Goal: Task Accomplishment & Management: Manage account settings

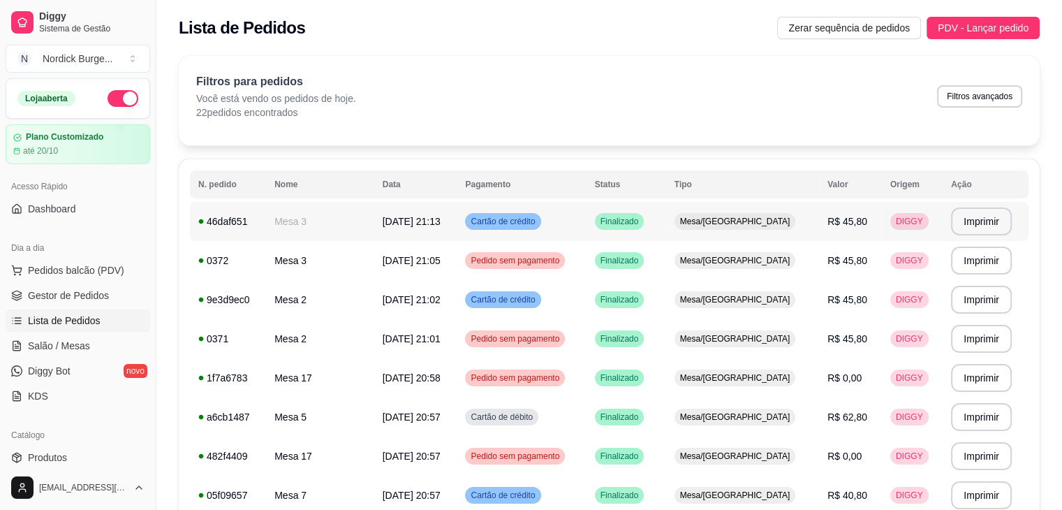
click at [666, 228] on td "Finalizado" at bounding box center [627, 221] width 80 height 39
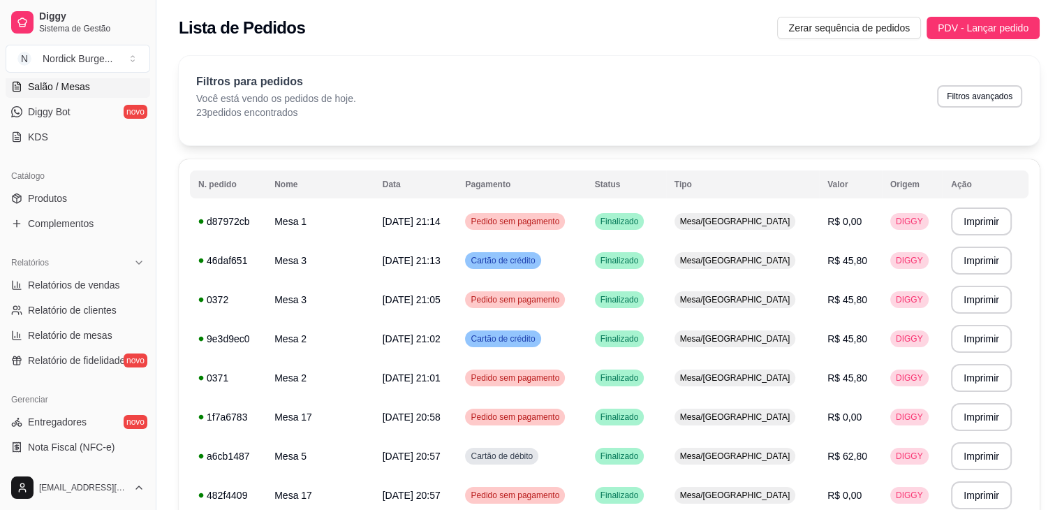
scroll to position [264, 0]
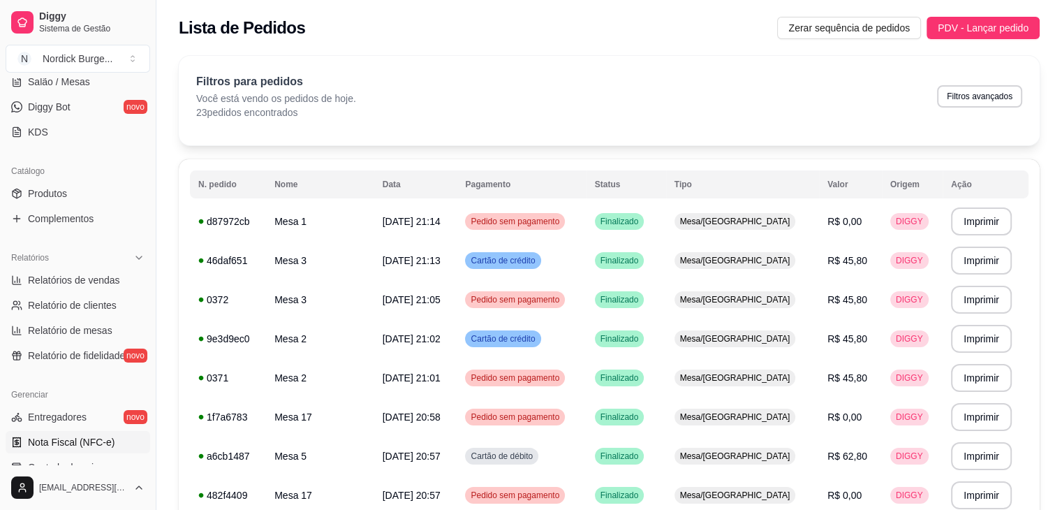
click at [81, 446] on span "Nota Fiscal (NFC-e)" at bounding box center [71, 442] width 87 height 14
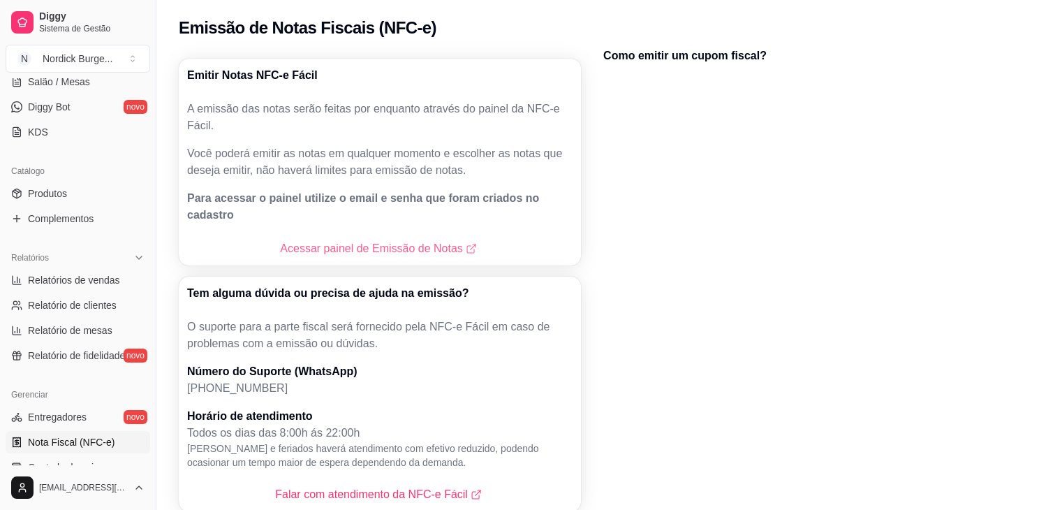
click at [420, 240] on link "Acessar painel de Emissão de Notas" at bounding box center [379, 248] width 199 height 17
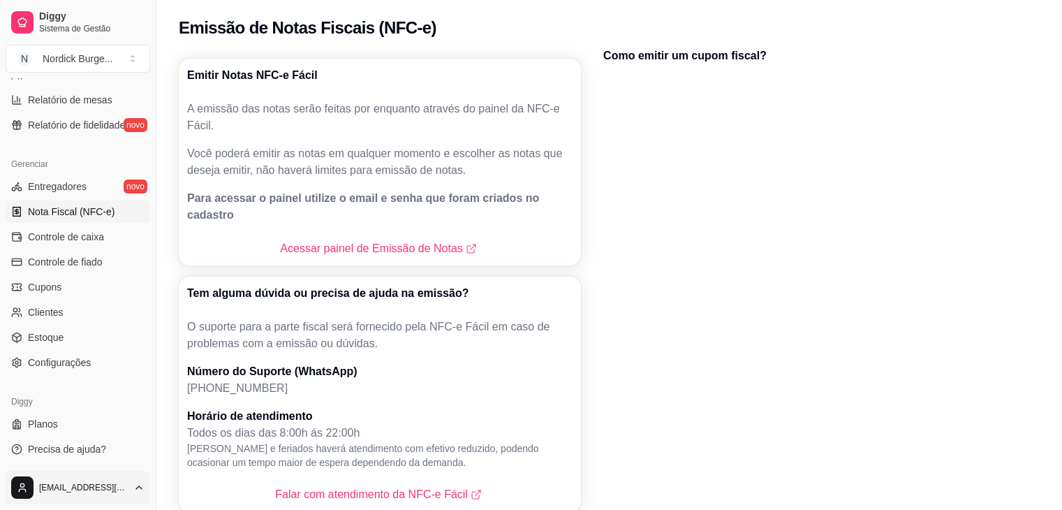
click at [69, 485] on html "Diggy Sistema de Gestão N Nordick Burge ... Loja aberta Plano Customizado até 2…" at bounding box center [531, 255] width 1062 height 510
click at [105, 459] on div "Sair" at bounding box center [77, 453] width 149 height 22
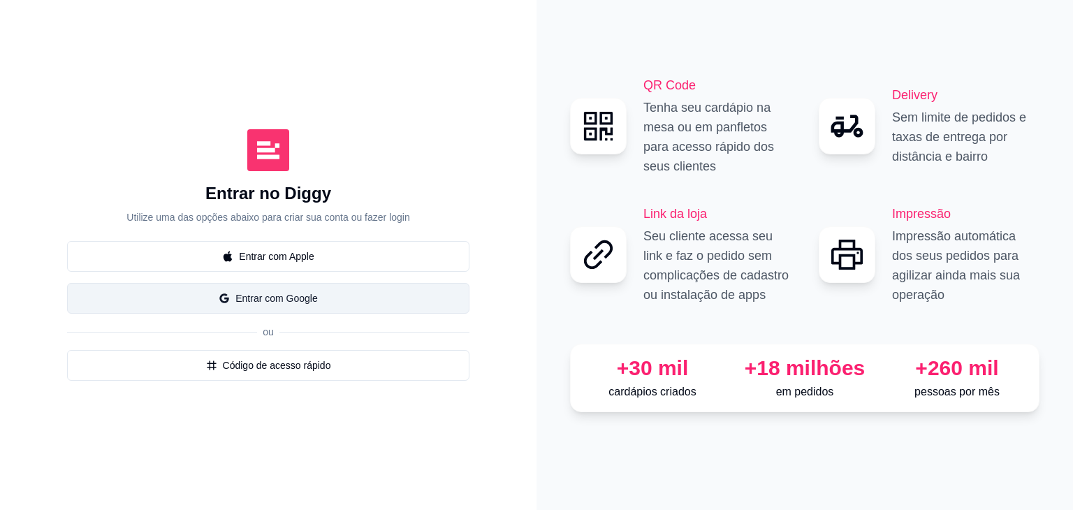
click at [304, 307] on button "Entrar com Google" at bounding box center [268, 298] width 402 height 31
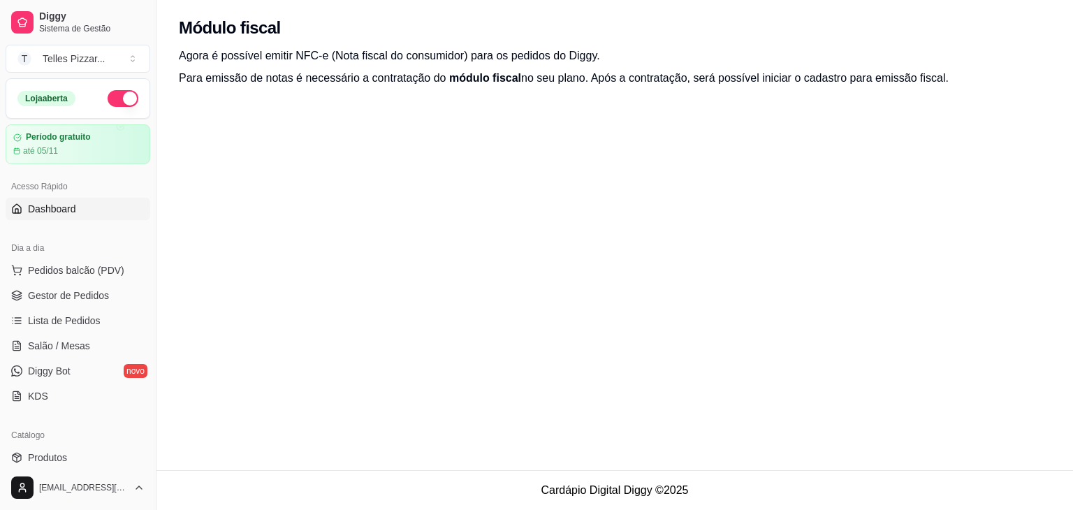
click at [78, 207] on link "Dashboard" at bounding box center [78, 209] width 145 height 22
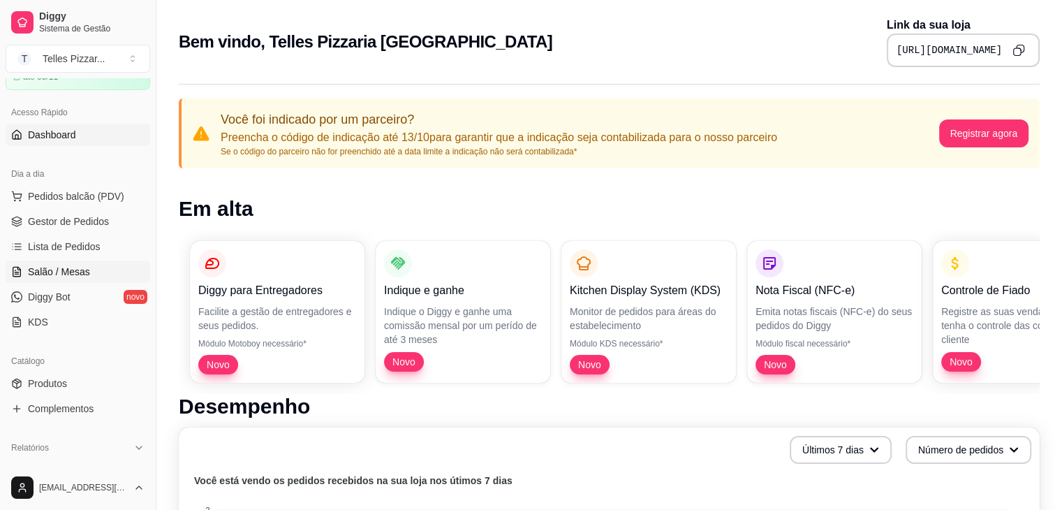
scroll to position [80, 0]
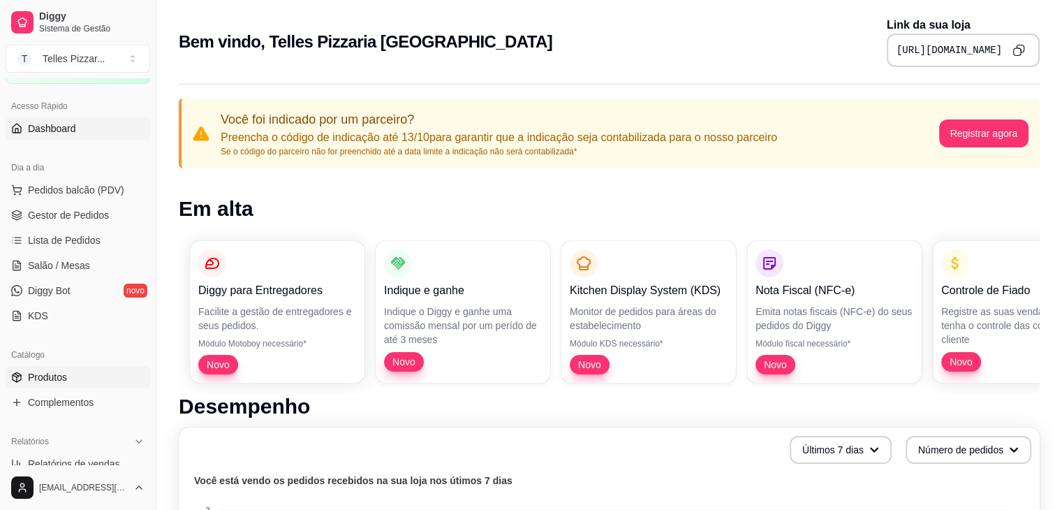
click at [81, 371] on link "Produtos" at bounding box center [78, 377] width 145 height 22
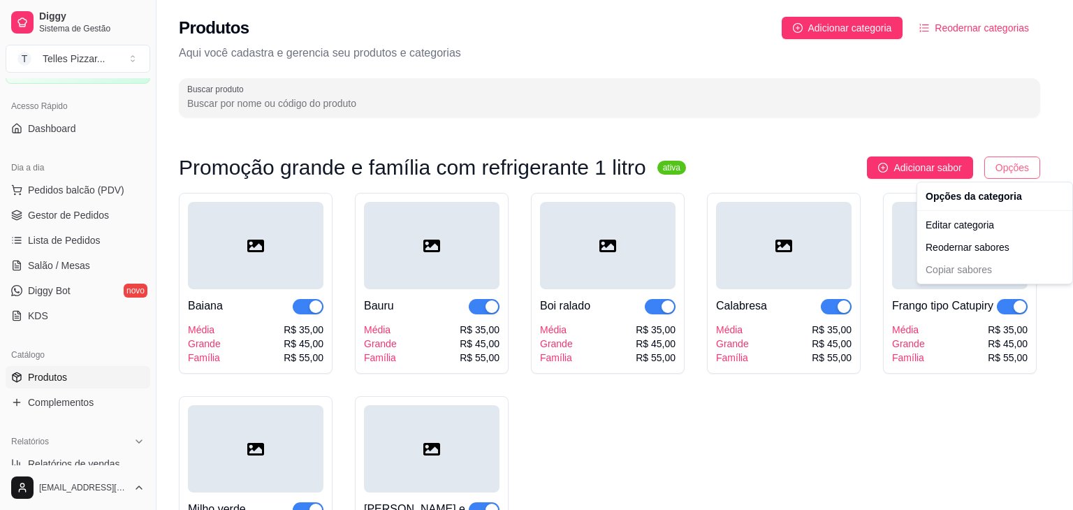
click at [1029, 159] on html "Diggy Sistema de Gestão T Telles Pizzar ... Loja aberta Período gratuito até 05…" at bounding box center [536, 255] width 1073 height 510
click at [962, 221] on div "Editar categoria" at bounding box center [994, 225] width 149 height 22
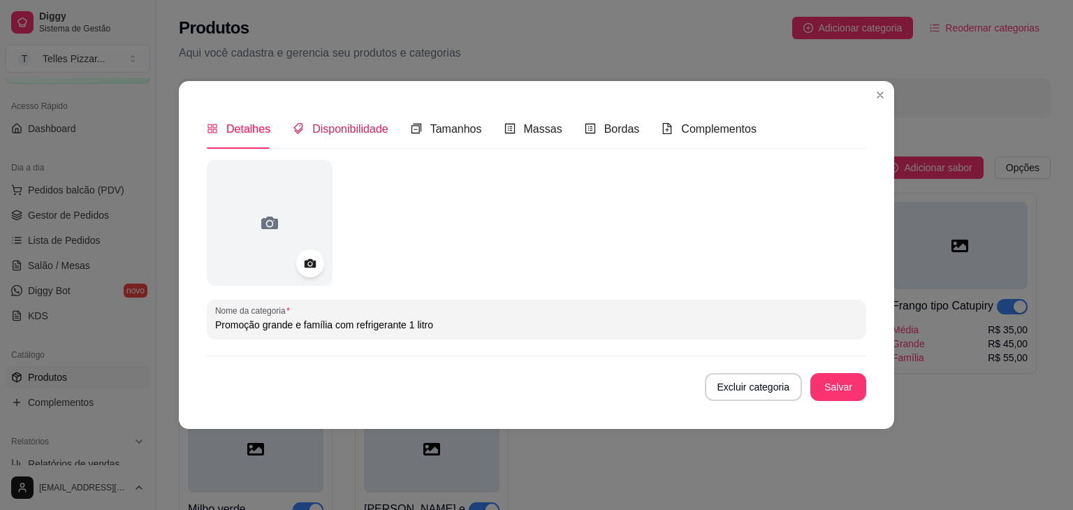
click at [363, 137] on div "Disponibilidade" at bounding box center [341, 128] width 96 height 17
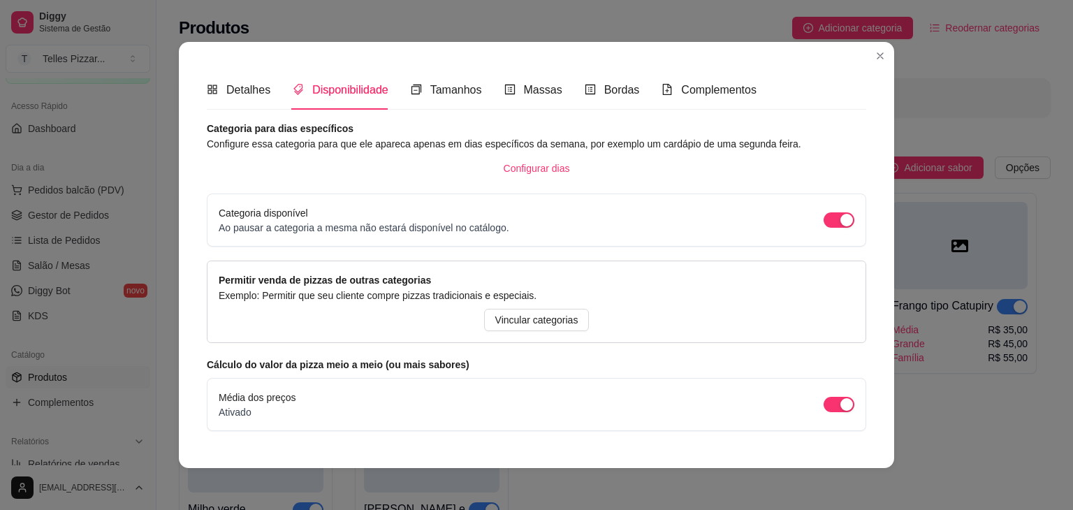
click at [415, 138] on article "Configure essa categoria para que ele apareca apenas em dias específicos da sem…" at bounding box center [536, 143] width 659 height 15
click at [421, 101] on div "Tamanhos" at bounding box center [446, 90] width 71 height 40
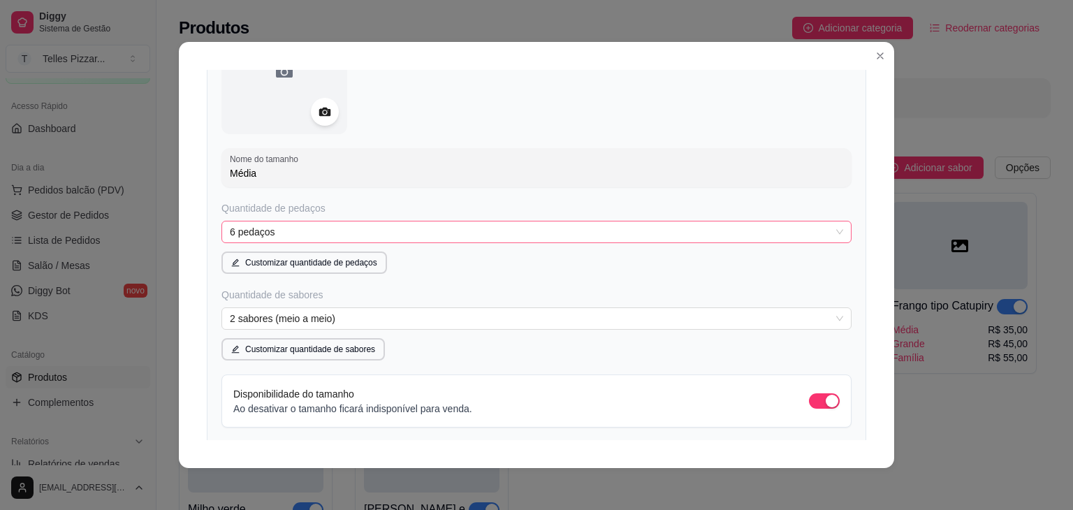
scroll to position [172, 0]
click at [465, 232] on span "6 pedaços" at bounding box center [536, 231] width 613 height 21
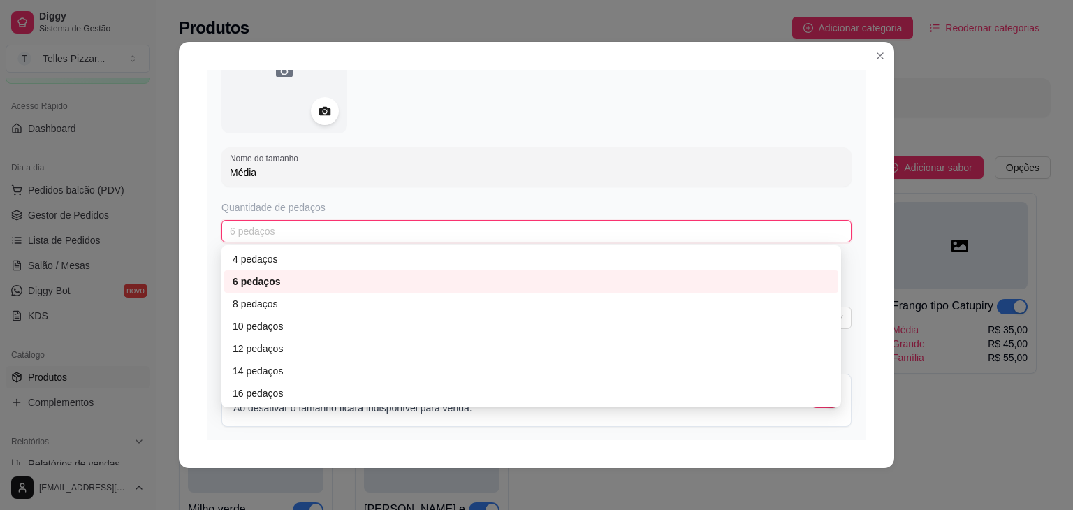
click at [465, 232] on span "6 pedaços" at bounding box center [536, 231] width 613 height 21
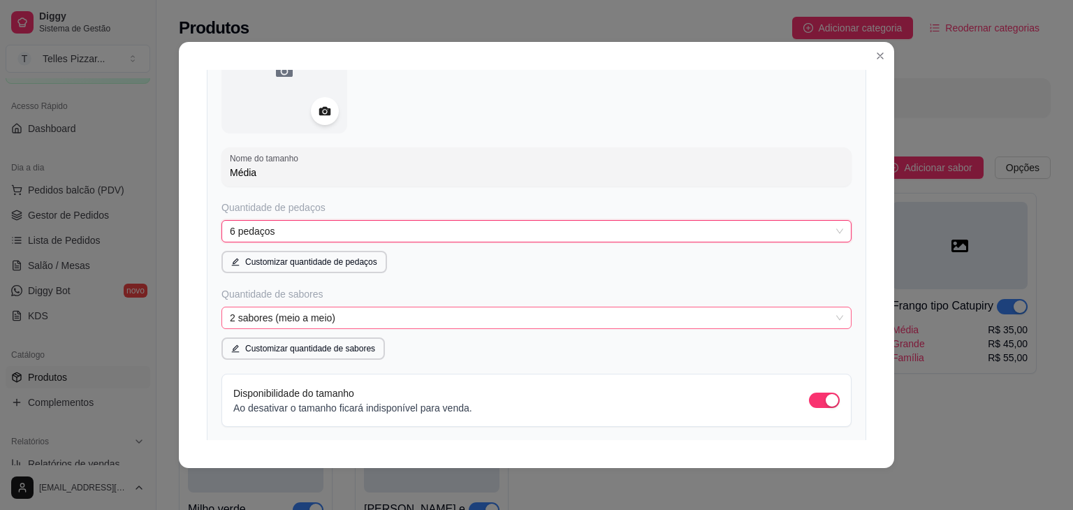
click at [471, 316] on span "2 sabores (meio a meio)" at bounding box center [536, 317] width 613 height 21
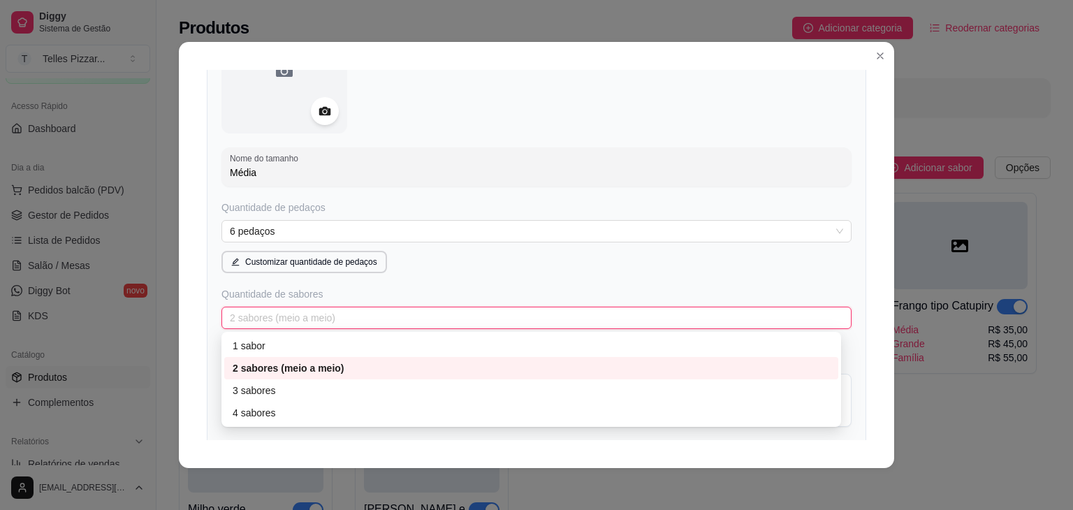
click at [471, 316] on span "2 sabores (meio a meio)" at bounding box center [536, 317] width 613 height 21
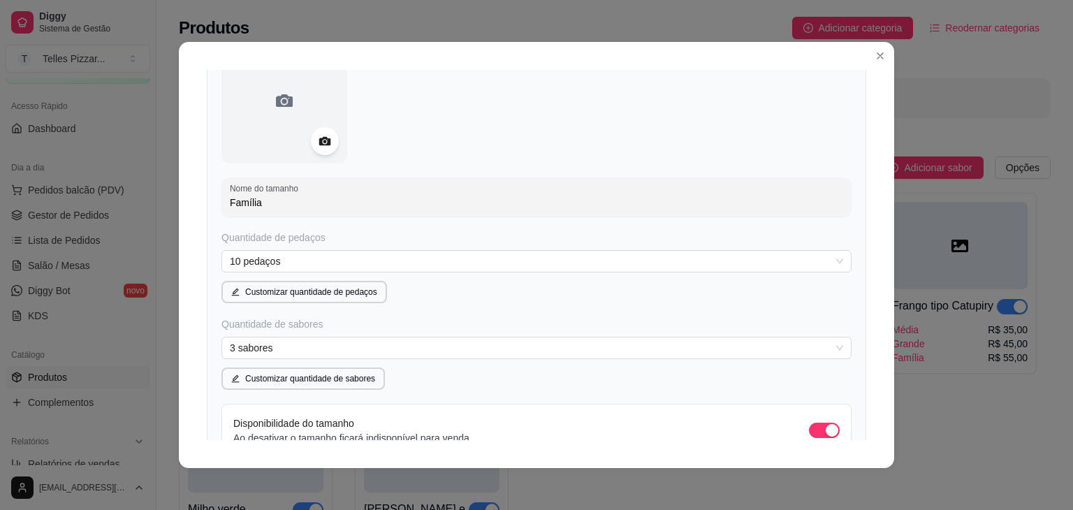
scroll to position [1166, 0]
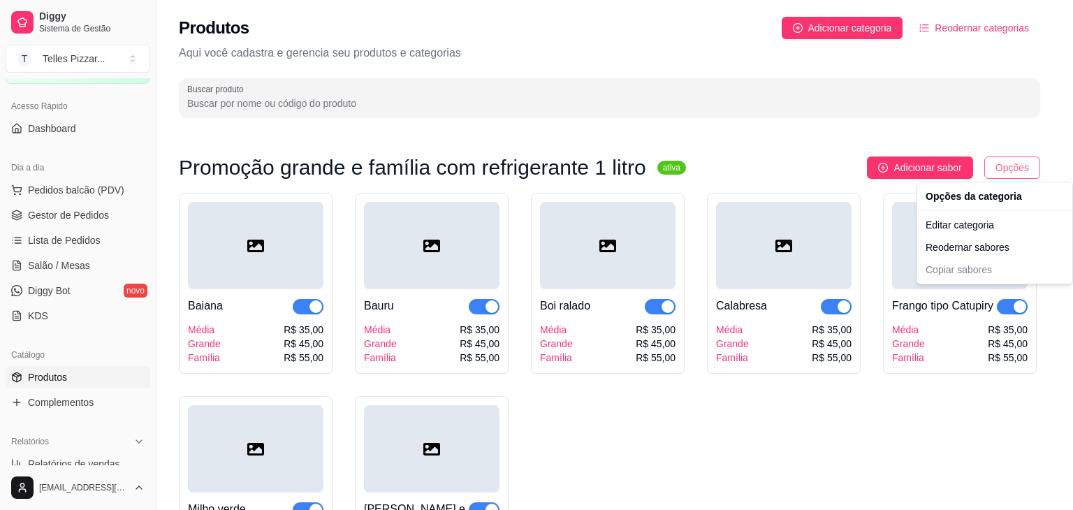
click at [1008, 171] on html "Diggy Sistema de Gestão T Telles Pizzar ... Loja aberta Período gratuito até 05…" at bounding box center [536, 255] width 1073 height 510
drag, startPoint x: 981, startPoint y: 226, endPoint x: 980, endPoint y: 243, distance: 17.5
click at [980, 243] on div "Editar categoria Reodernar sabores Copiar sabores" at bounding box center [994, 247] width 149 height 67
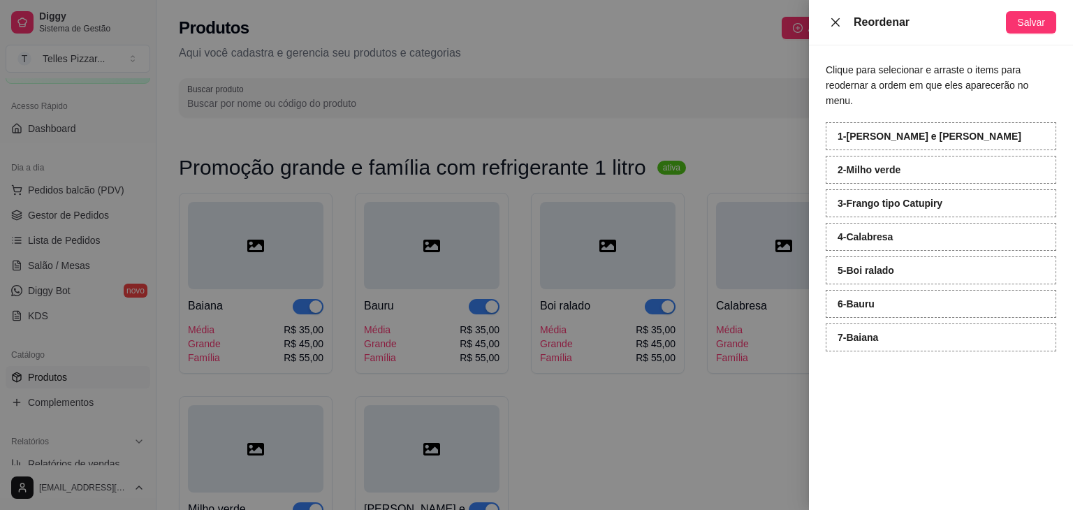
click at [838, 24] on icon "close" at bounding box center [835, 22] width 11 height 11
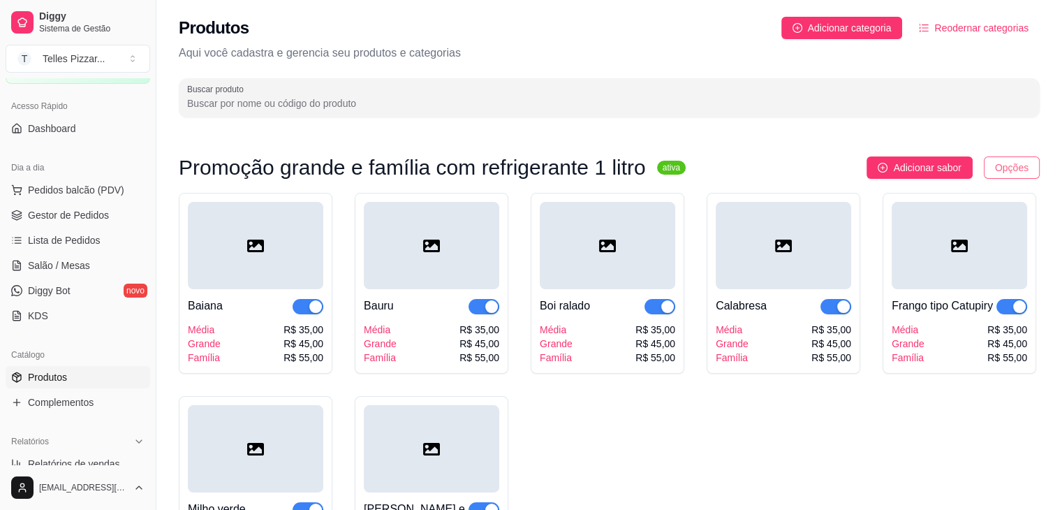
click at [1029, 168] on html "Diggy Sistema de Gestão T Telles Pizzar ... Loja aberta Período gratuito até 05…" at bounding box center [531, 255] width 1062 height 510
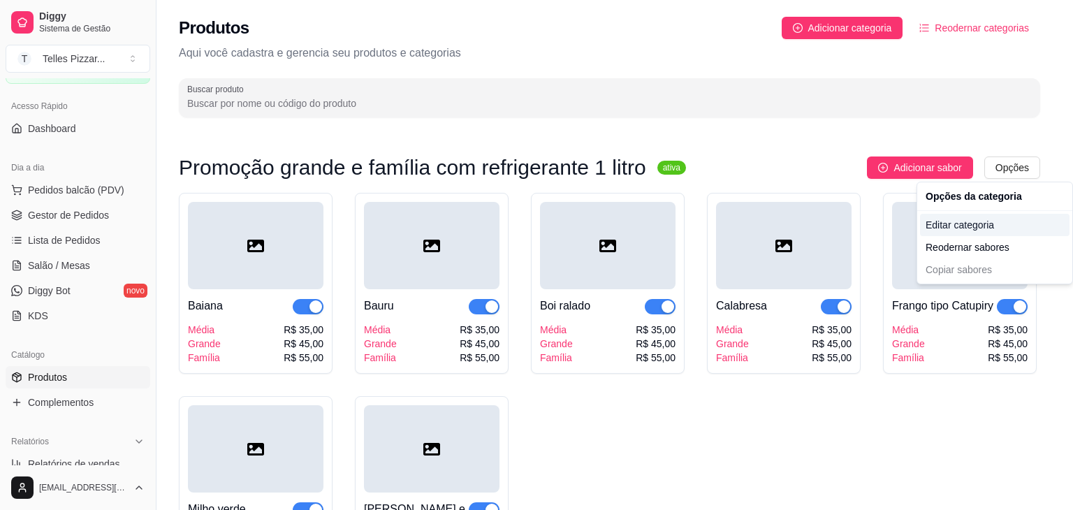
click at [966, 225] on div "Editar categoria" at bounding box center [994, 225] width 149 height 22
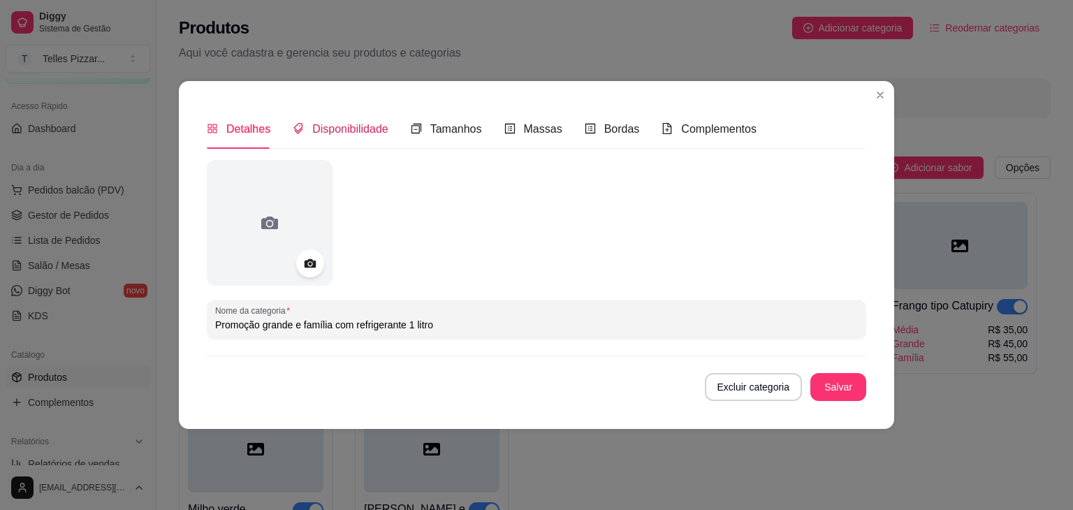
click at [371, 131] on span "Disponibilidade" at bounding box center [350, 129] width 76 height 12
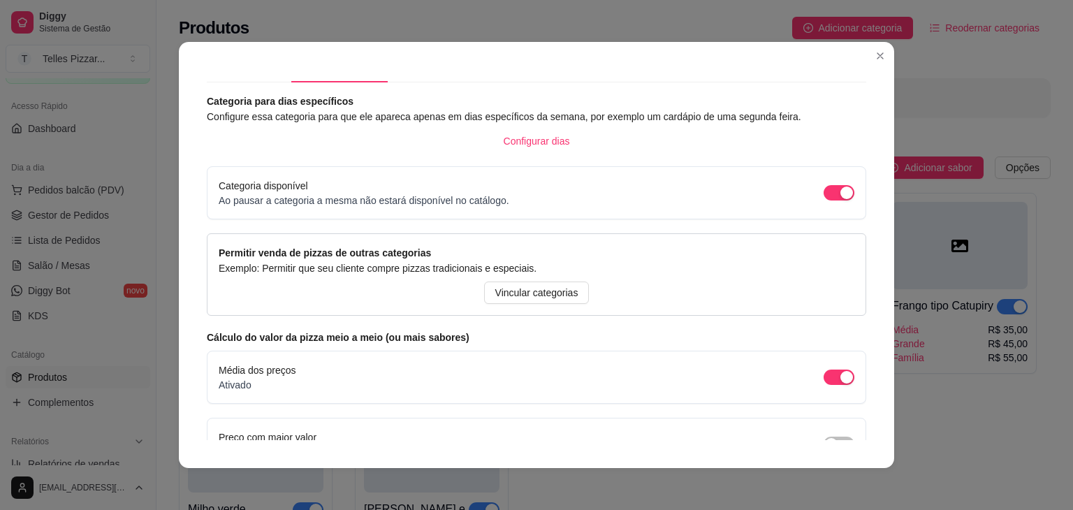
scroll to position [0, 0]
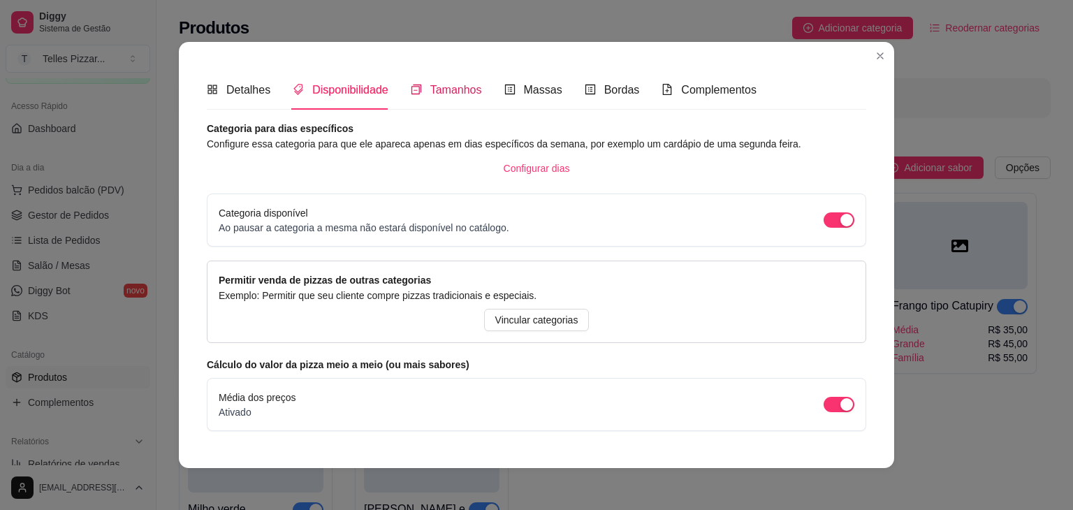
click at [436, 87] on span "Tamanhos" at bounding box center [456, 90] width 52 height 12
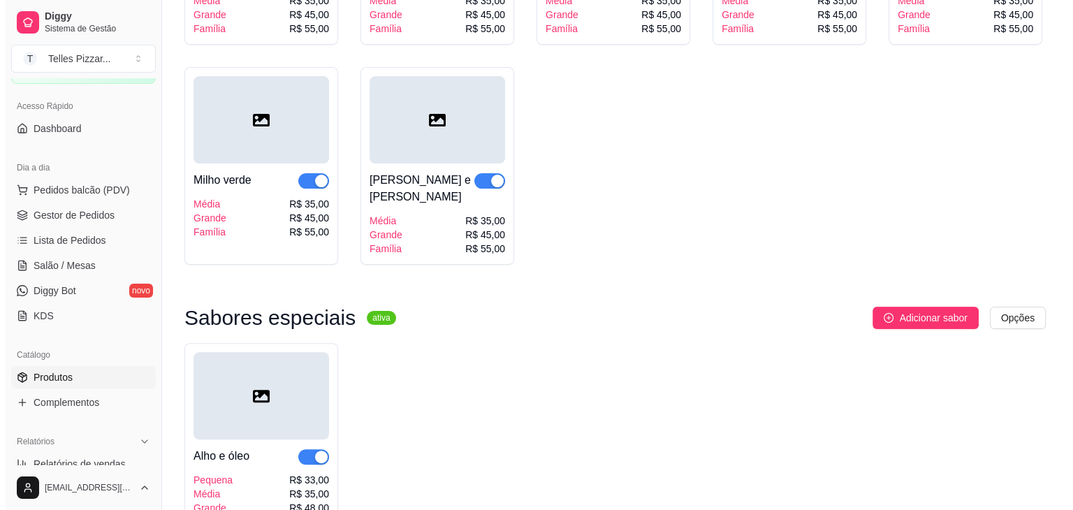
scroll to position [330, 0]
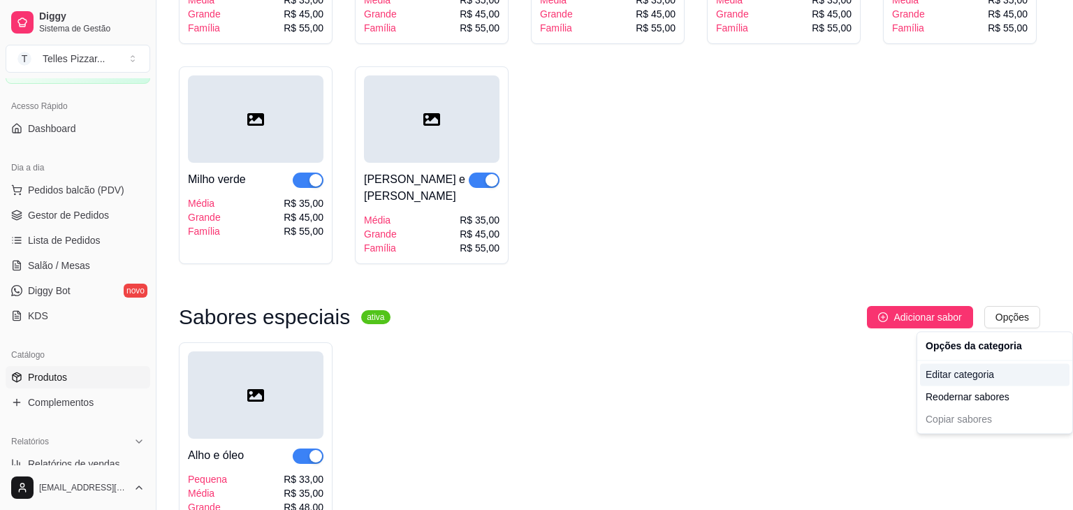
click at [955, 378] on div "Editar categoria" at bounding box center [994, 374] width 149 height 22
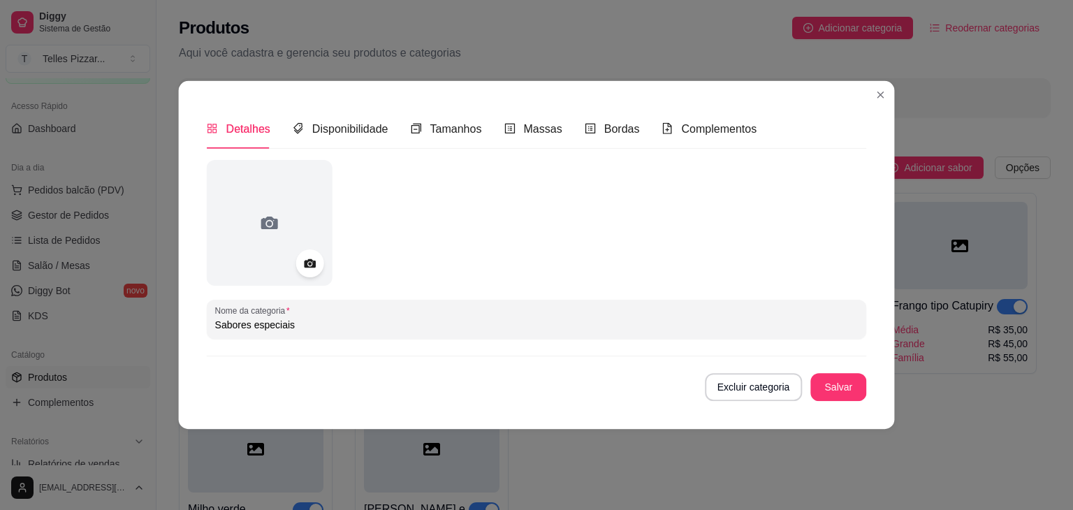
scroll to position [392, 0]
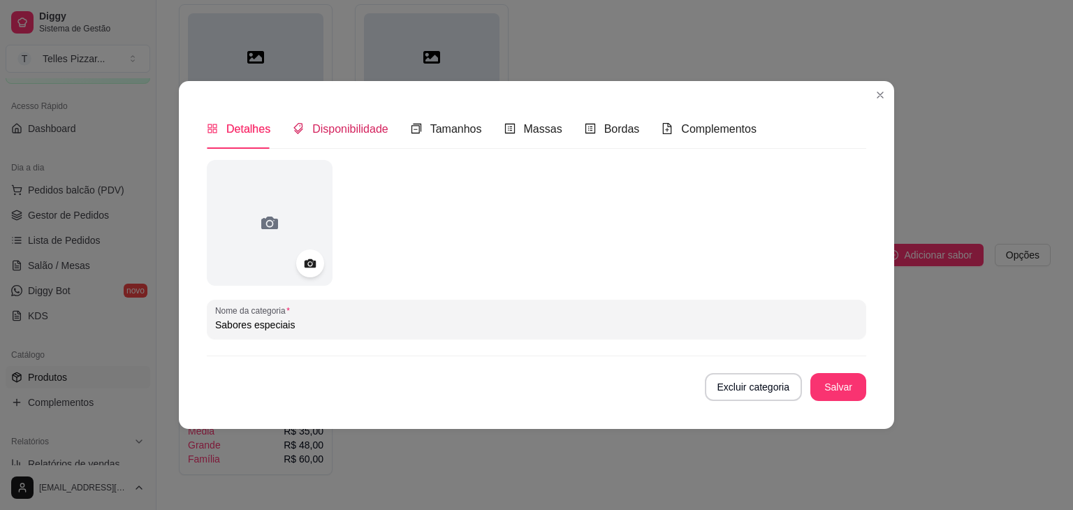
click at [350, 126] on span "Disponibilidade" at bounding box center [350, 129] width 76 height 12
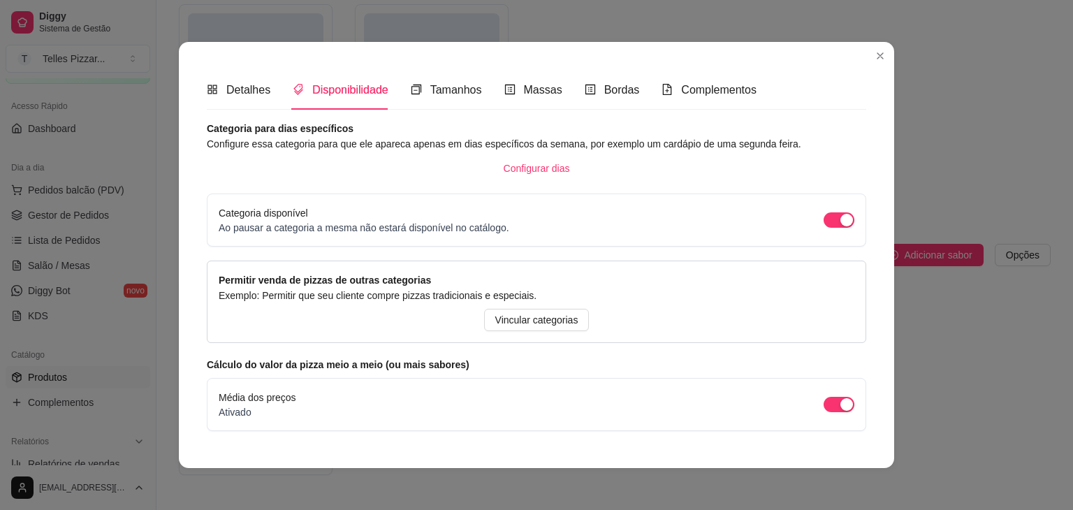
click at [452, 118] on div "Detalhes Disponibilidade Tamanhos Massas Bordas Complementos Nome da categoria …" at bounding box center [536, 255] width 659 height 370
click at [434, 97] on div "Tamanhos" at bounding box center [446, 89] width 71 height 17
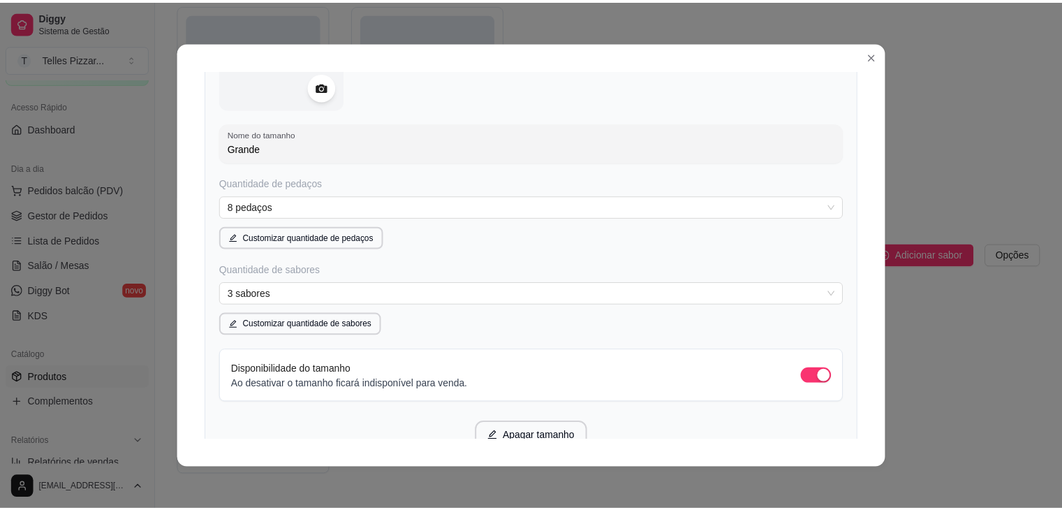
scroll to position [1220, 0]
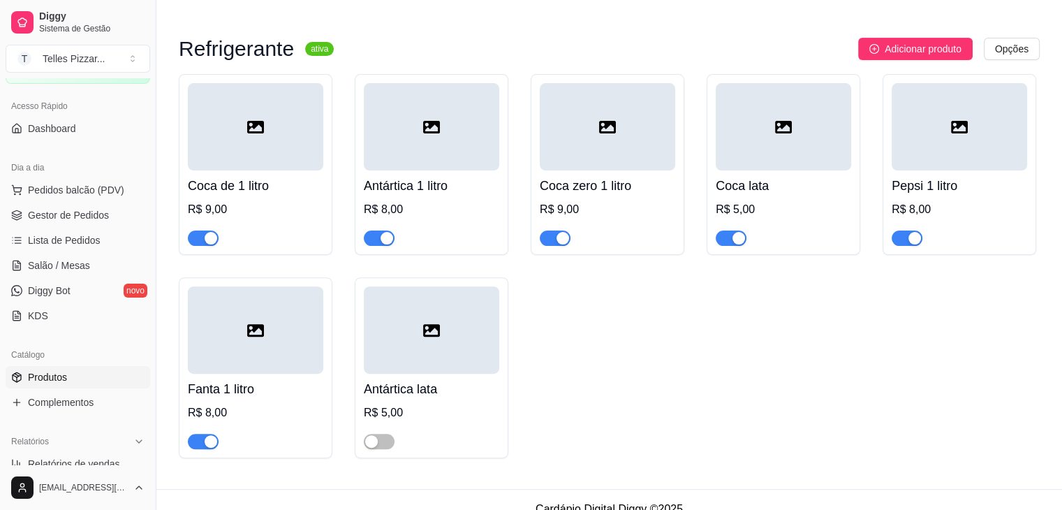
click at [841, 369] on div "Coca de 1 litro R$ 9,00 Antártica 1 litro R$ 8,00 Coca zero 1 litro R$ 9,00 Coc…" at bounding box center [609, 266] width 861 height 384
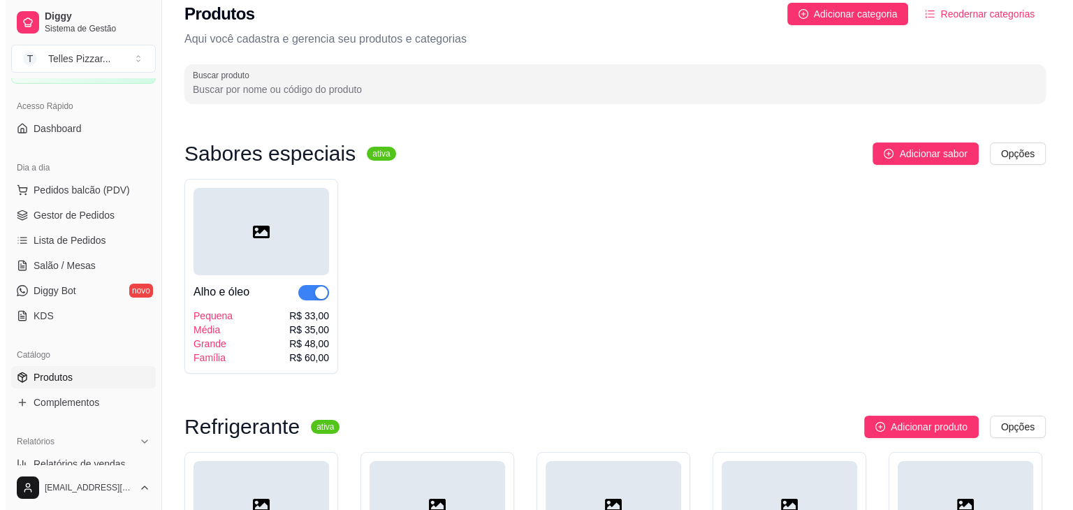
scroll to position [0, 0]
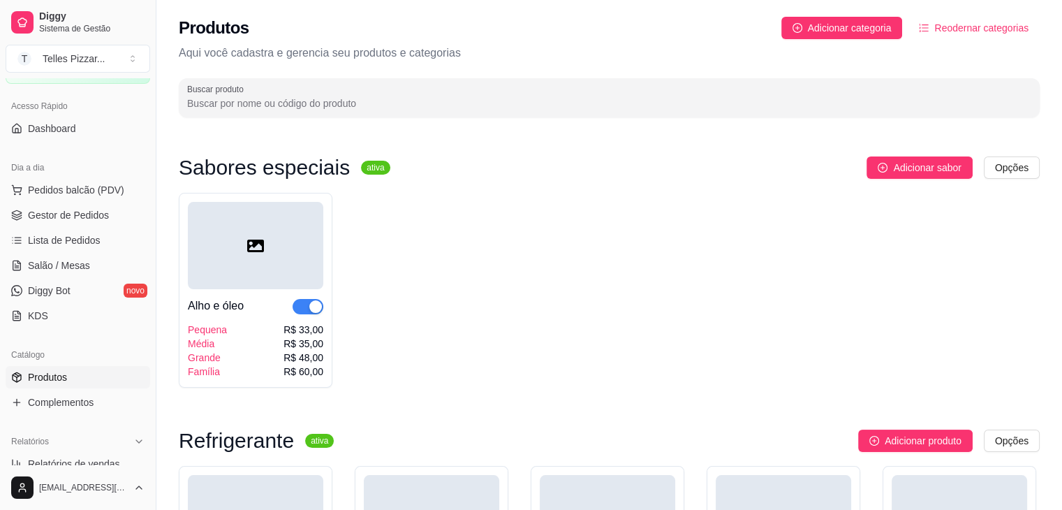
click at [235, 302] on div "Alho e óleo" at bounding box center [216, 305] width 56 height 17
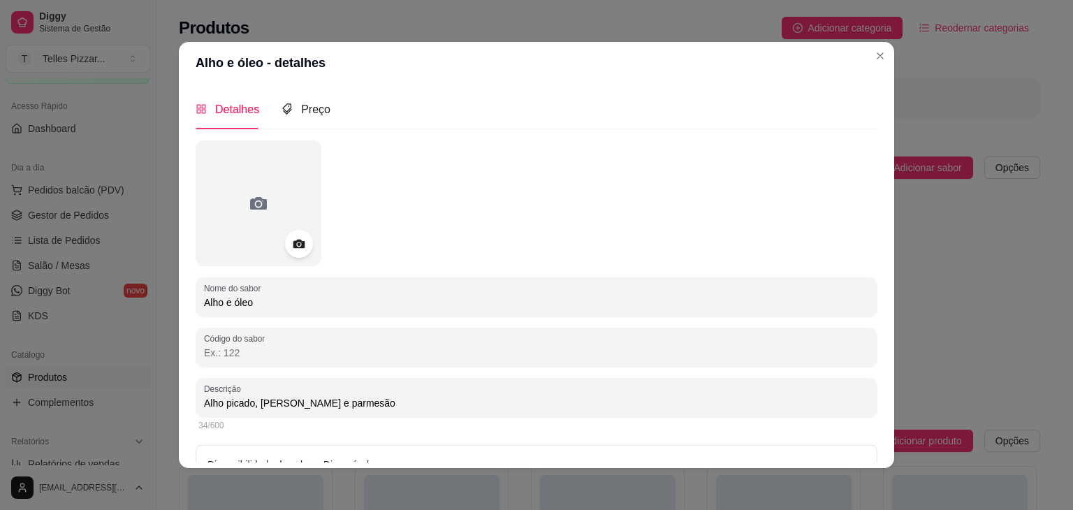
click at [325, 104] on div "Detalhes Preço" at bounding box center [537, 109] width 682 height 40
click at [309, 108] on span "Preço" at bounding box center [315, 109] width 29 height 12
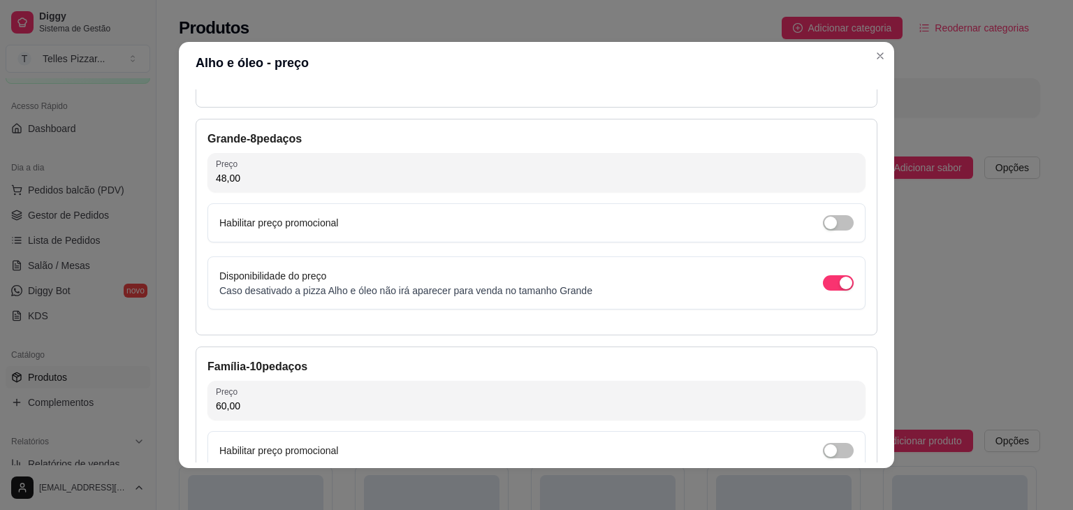
scroll to position [647, 0]
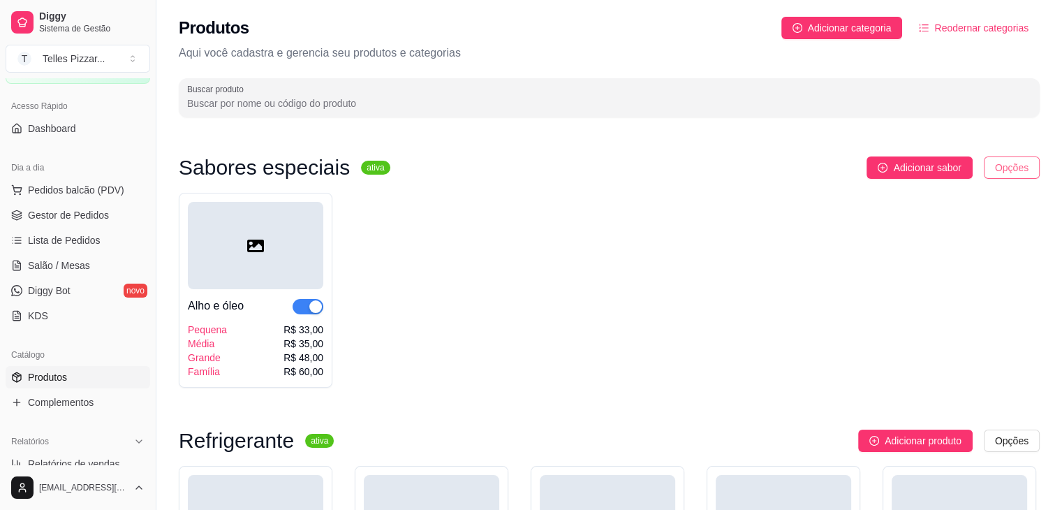
click at [1008, 166] on html "Diggy Sistema de Gestão T Telles Pizzar ... Loja aberta Período gratuito até 05…" at bounding box center [531, 255] width 1062 height 510
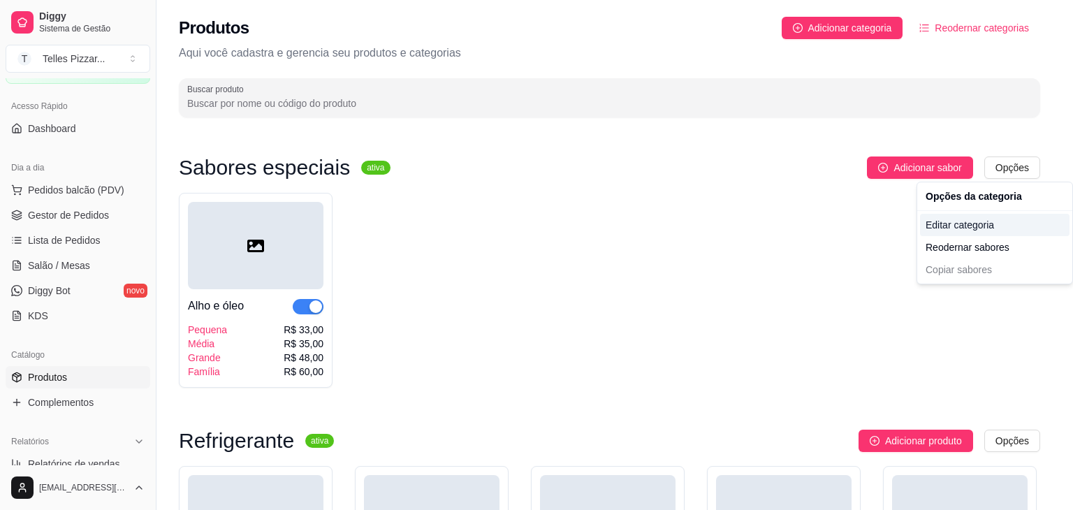
click at [962, 226] on div "Editar categoria" at bounding box center [994, 225] width 149 height 22
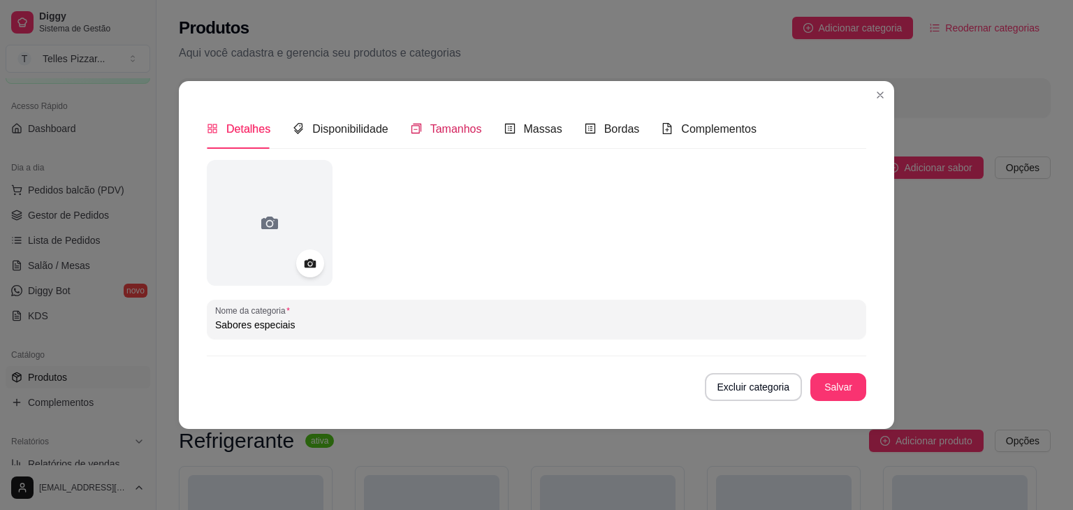
click at [431, 132] on span "Tamanhos" at bounding box center [456, 129] width 52 height 12
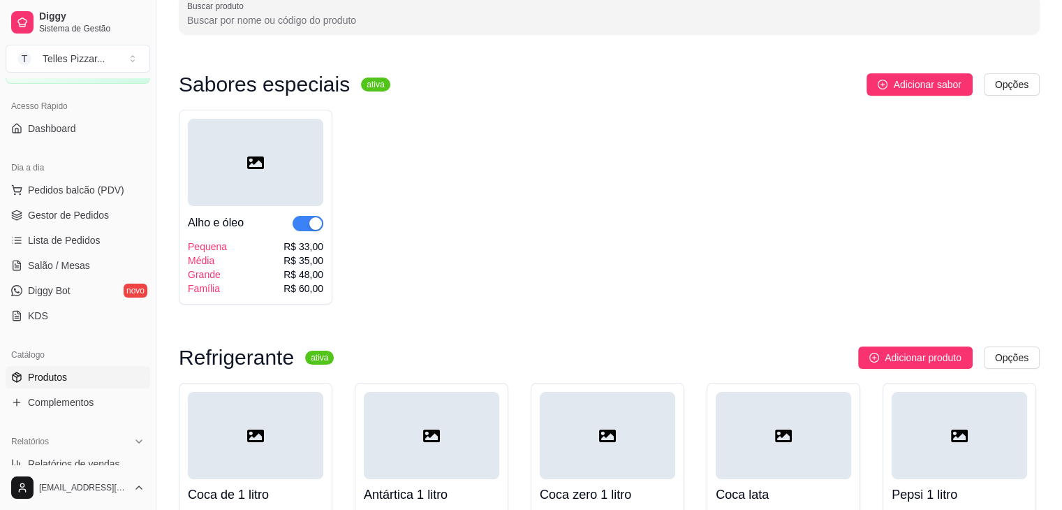
scroll to position [57, 0]
